Goal: Task Accomplishment & Management: Complete application form

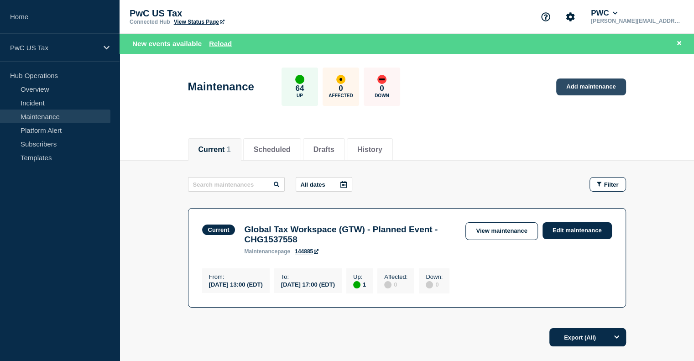
click at [577, 86] on link "Add maintenance" at bounding box center [590, 86] width 69 height 17
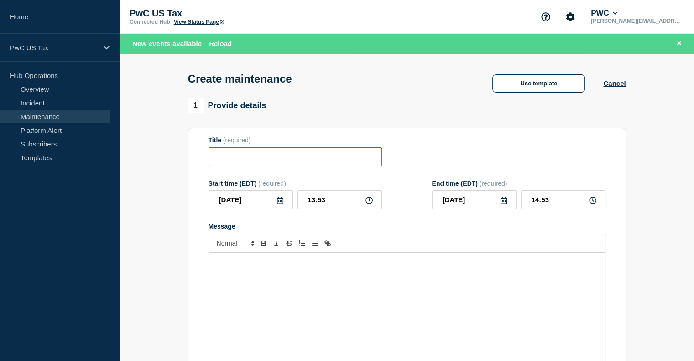
click at [247, 160] on input "Title" at bounding box center [294, 156] width 173 height 19
type input "tax docs"
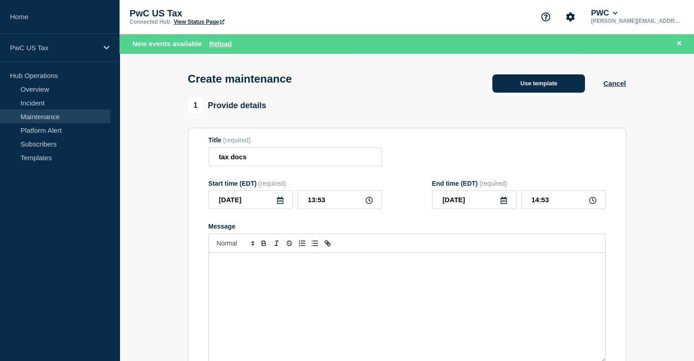
click at [564, 80] on button "Use template" at bounding box center [538, 83] width 93 height 18
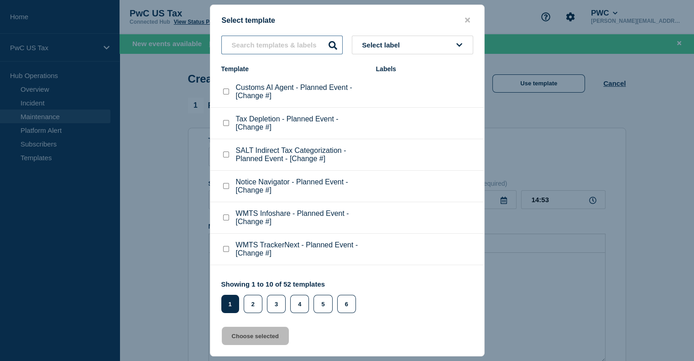
click at [236, 47] on input "text" at bounding box center [281, 45] width 121 height 19
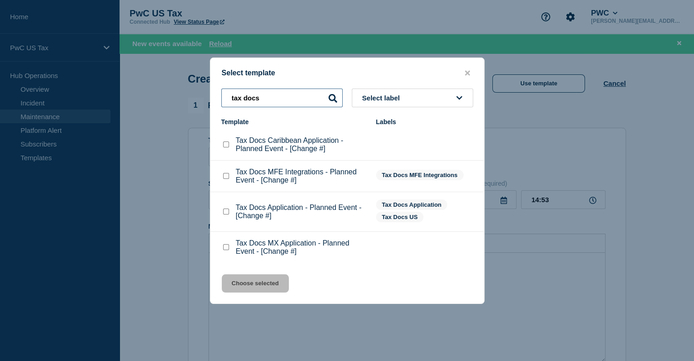
type input "tax docs"
click at [224, 146] on checkbox"] "Tax Docs Caribbean Application - Planned Event - [Change #] checkbox" at bounding box center [226, 144] width 6 height 6
checkbox checkbox"] "true"
click at [263, 285] on button "Choose selected" at bounding box center [255, 283] width 67 height 18
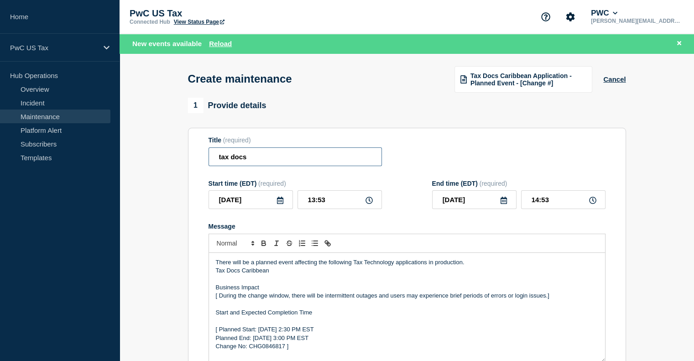
click at [305, 163] on input "tax docs" at bounding box center [294, 156] width 173 height 19
click at [609, 83] on button "Cancel" at bounding box center [614, 79] width 22 height 8
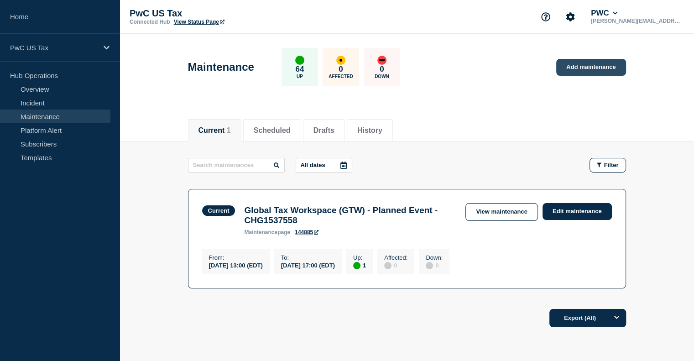
click at [585, 70] on link "Add maintenance" at bounding box center [590, 67] width 69 height 17
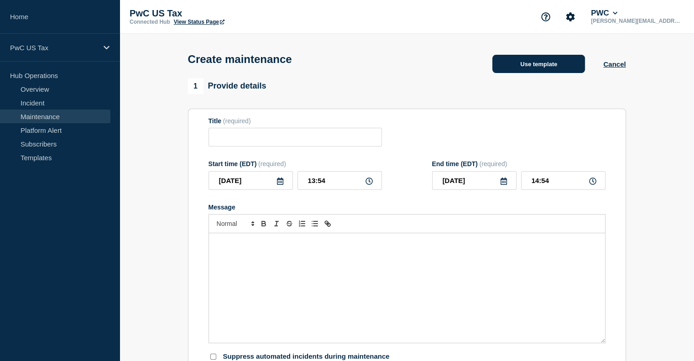
click at [512, 71] on button "Use template" at bounding box center [538, 64] width 93 height 18
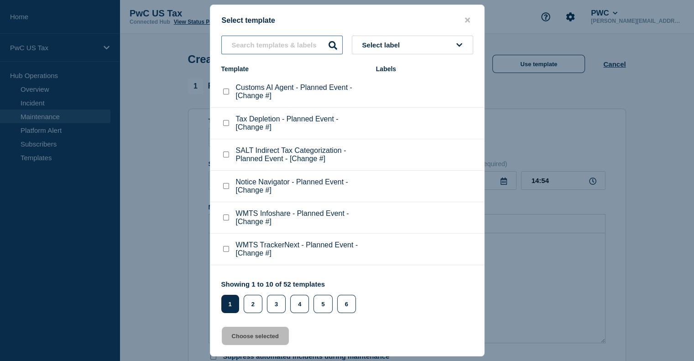
click at [263, 48] on input "text" at bounding box center [281, 45] width 121 height 19
type input "tax docs"
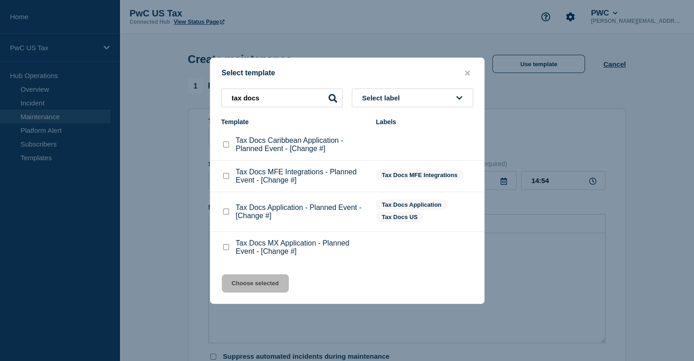
click at [227, 144] on checkbox"] "Tax Docs Caribbean Application - Planned Event - [Change #] checkbox" at bounding box center [226, 144] width 6 height 6
checkbox checkbox"] "true"
click at [251, 283] on button "Choose selected" at bounding box center [255, 283] width 67 height 18
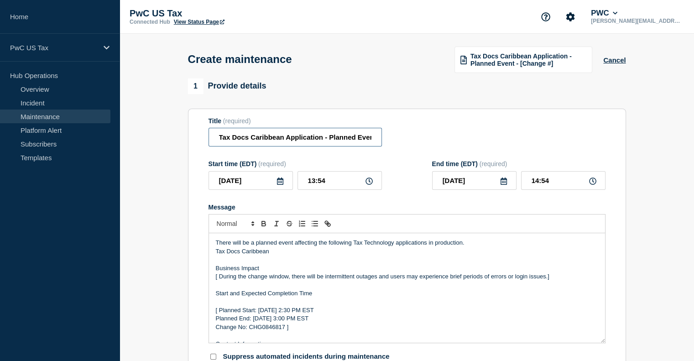
click at [330, 140] on input "Tax Docs Caribbean Application - Planned Event - [Change #]" at bounding box center [294, 137] width 173 height 19
paste input "CHG1537550"
type input "Tax Docs Caribbean Application - Planned Event - CHG1537550"
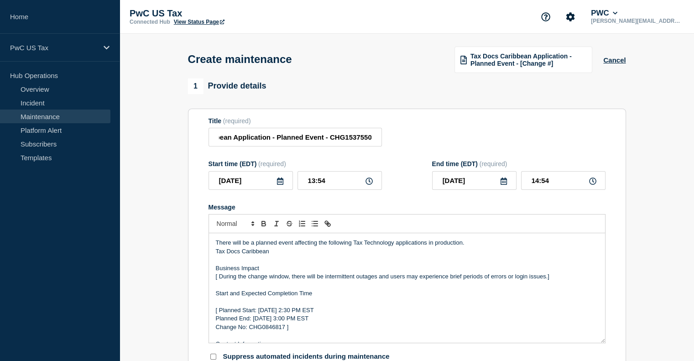
click at [265, 331] on p "Change No: CHG0846817 ]" at bounding box center [407, 327] width 382 height 8
click at [217, 279] on p "[ During the change window, there will be intermittent outages and users may ex…" at bounding box center [407, 276] width 382 height 8
click at [553, 279] on p "During the change window, there will be intermittent outages and users may expe…" at bounding box center [407, 276] width 382 height 8
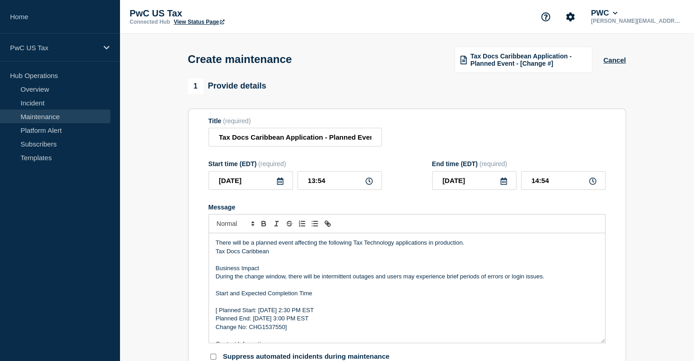
click at [218, 313] on p "[ Planned Start: [DATE] 2:30 PM EST" at bounding box center [407, 310] width 382 height 8
click at [216, 321] on p "Planned End: [DATE] 3:00 PM EST" at bounding box center [407, 318] width 382 height 8
click at [217, 335] on p "Message" at bounding box center [407, 335] width 382 height 8
click at [218, 330] on p "Change No: CHG1537550]" at bounding box center [407, 327] width 382 height 8
click at [268, 330] on p "Change No: CHG1537550]" at bounding box center [407, 327] width 382 height 8
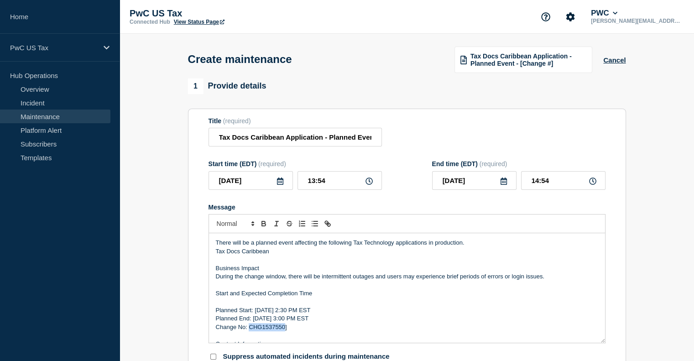
click at [268, 330] on p "Change No: CHG1537550]" at bounding box center [407, 327] width 382 height 8
click at [291, 328] on p "Change No: CHG1537550]" at bounding box center [407, 327] width 382 height 8
click at [370, 185] on icon at bounding box center [368, 180] width 7 height 7
click at [315, 185] on input "13:54" at bounding box center [339, 180] width 84 height 19
type input "23:54"
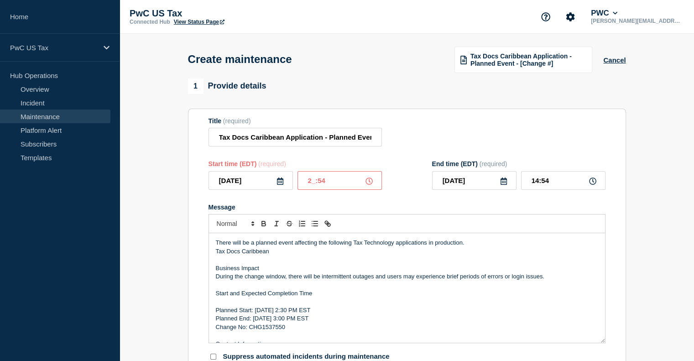
type input "[DATE]"
type input "00:54"
click at [341, 180] on input "23:54" at bounding box center [339, 180] width 84 height 19
type input "23:00"
type input "00:00"
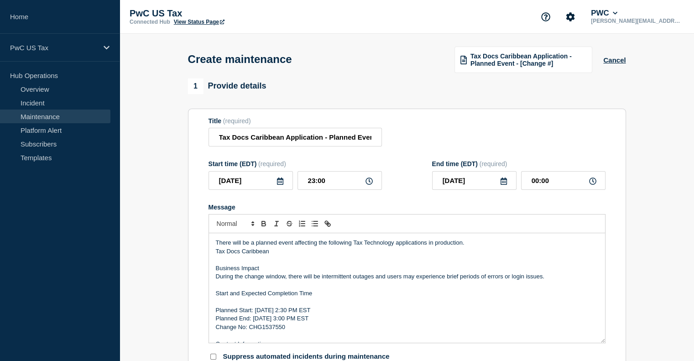
click at [499, 210] on div "Message" at bounding box center [406, 206] width 397 height 7
click at [314, 186] on input "23:00" at bounding box center [339, 180] width 84 height 19
click at [313, 186] on input "25:00" at bounding box center [339, 180] width 84 height 19
click at [283, 297] on p "Start and Expected Completion Time" at bounding box center [407, 293] width 382 height 8
click at [268, 312] on p "Planned Start: [DATE] 2:30 PM EST" at bounding box center [407, 310] width 382 height 8
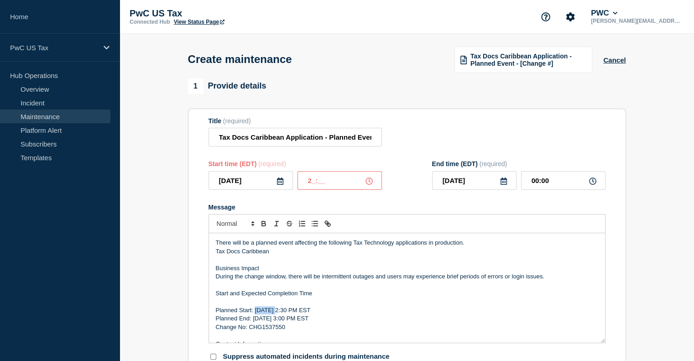
click at [268, 312] on p "Planned Start: [DATE] 2:30 PM EST" at bounding box center [407, 310] width 382 height 8
click at [265, 323] on p "Planned End: [DATE] 3:00 PM EST" at bounding box center [407, 318] width 382 height 8
click at [294, 313] on p "Planned Start: [DATE] 2:30 PM EST" at bounding box center [407, 310] width 382 height 8
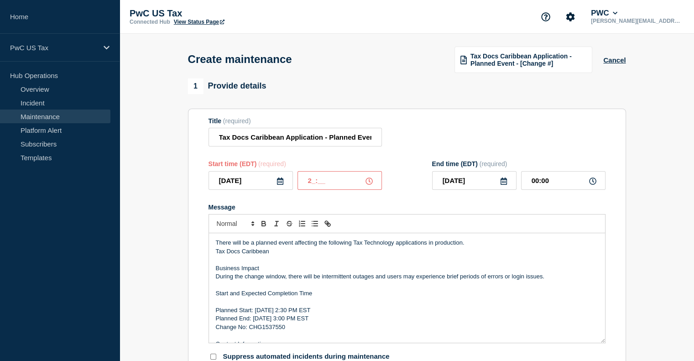
click at [314, 183] on input "2_:__" at bounding box center [339, 180] width 84 height 19
click at [313, 183] on input "2_:__" at bounding box center [339, 180] width 84 height 19
type input "22:00"
type input "[DATE]"
type input "23:00"
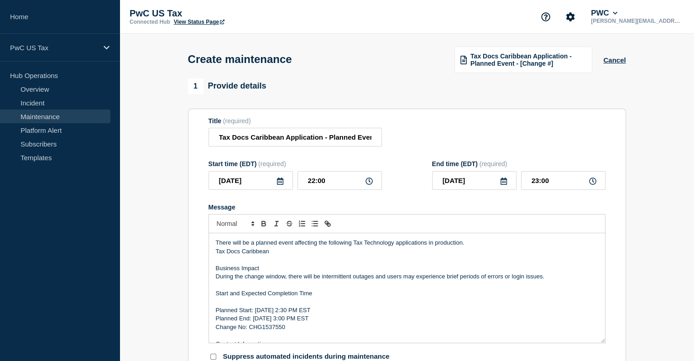
click at [308, 314] on p "Planned Start: [DATE] 2:30 PM EST" at bounding box center [407, 310] width 382 height 8
click at [290, 313] on p "Planned Start: [DATE] 2:30 PM EST" at bounding box center [407, 310] width 382 height 8
click at [311, 313] on p "Planned Start: [DATE] 2:30 PM EST" at bounding box center [407, 310] width 382 height 8
click at [319, 313] on p "Planned Start: [DATE] 10:30 PM EST" at bounding box center [407, 310] width 382 height 8
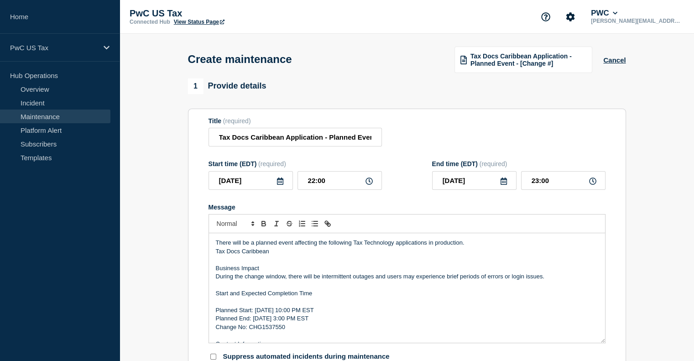
click at [296, 323] on p "Planned End: [DATE] 3:00 PM EST" at bounding box center [407, 318] width 382 height 8
click at [294, 321] on p "Planned End: [DATE] 3:00 PM EST" at bounding box center [407, 318] width 382 height 8
click at [299, 323] on p "Planned End: [DATE] 3:00 PM EST" at bounding box center [407, 318] width 382 height 8
click at [307, 322] on p "Planned End: [DATE] 3:00 PM EST" at bounding box center [407, 318] width 382 height 8
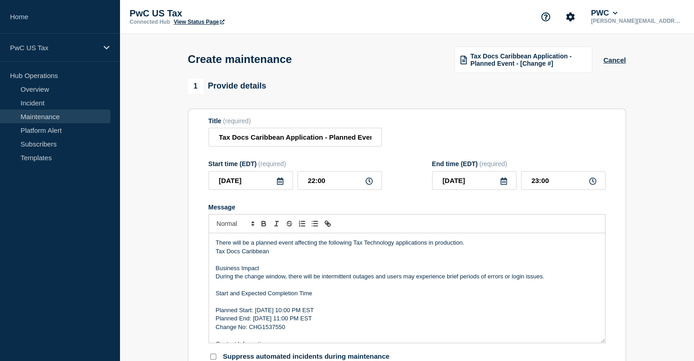
click at [218, 297] on p "Start and Expected Completion Time" at bounding box center [407, 293] width 382 height 8
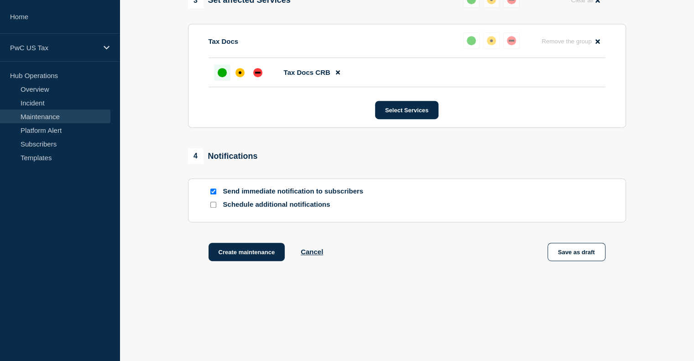
scroll to position [483, 0]
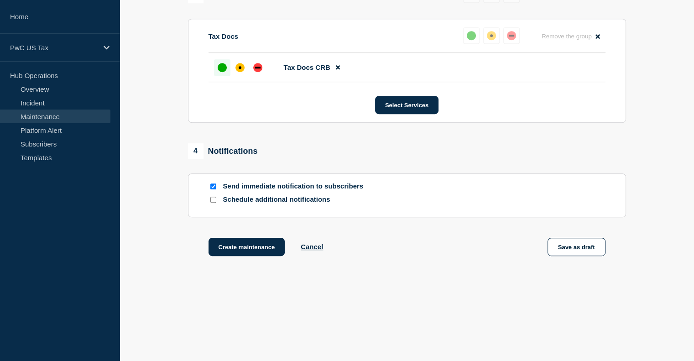
click at [214, 189] on input "Send immediate notification to subscribers" at bounding box center [213, 186] width 6 height 6
checkbox input "false"
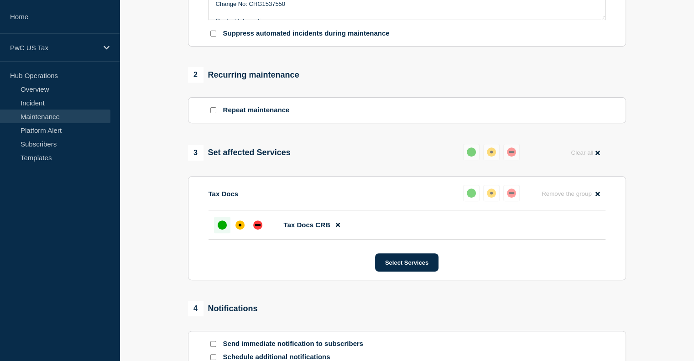
scroll to position [323, 0]
click at [211, 36] on input "Suppress automated incidents during maintenance" at bounding box center [213, 34] width 6 height 6
checkbox input "true"
click at [682, 168] on section "1 Provide details Title (required) Tax Docs Caribbean Application - Planned Eve…" at bounding box center [407, 96] width 574 height 681
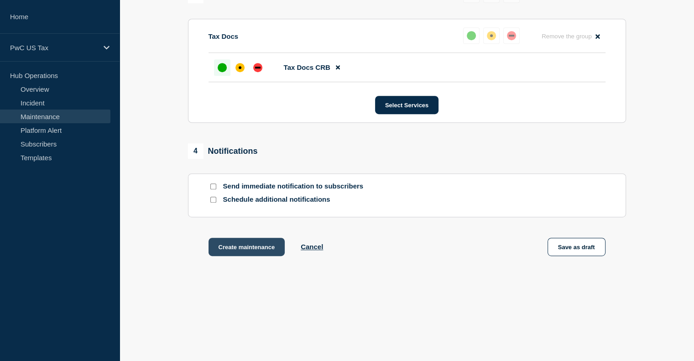
click at [232, 240] on button "Create maintenance" at bounding box center [246, 247] width 77 height 18
